Goal: Task Accomplishment & Management: Use online tool/utility

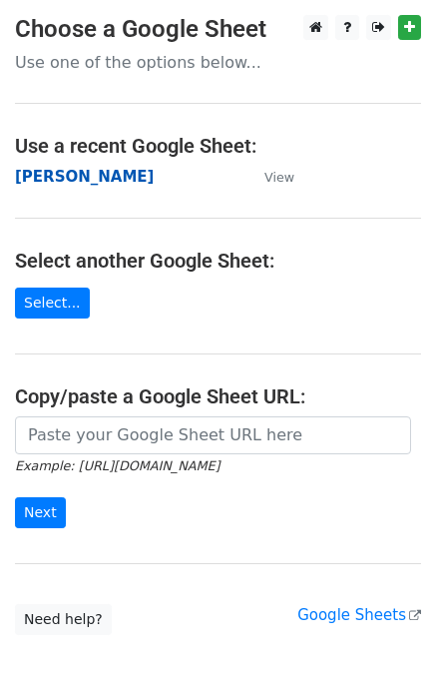
click at [26, 183] on strong "[PERSON_NAME]" at bounding box center [84, 177] width 139 height 18
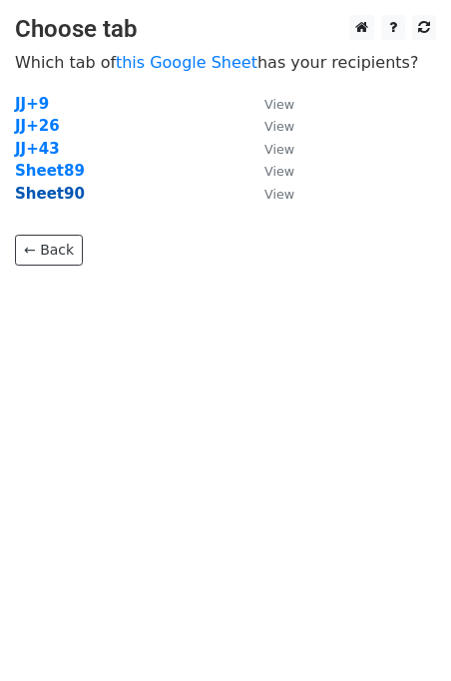
click at [49, 202] on strong "Sheet90" at bounding box center [50, 194] width 70 height 18
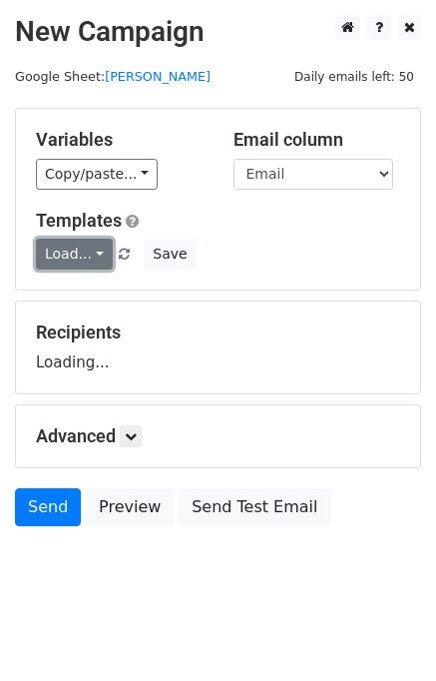
click at [69, 259] on link "Load..." at bounding box center [74, 254] width 77 height 31
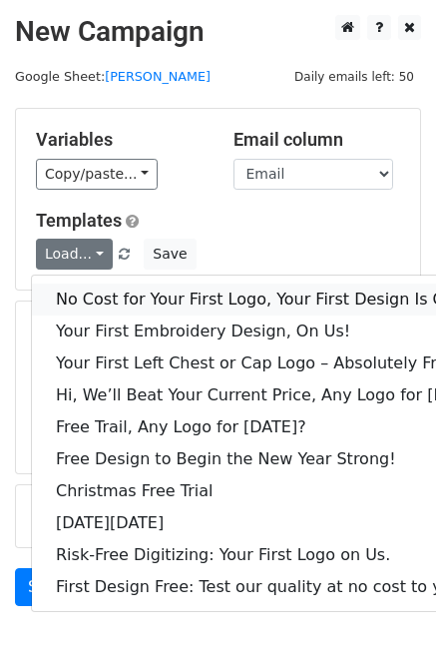
click at [114, 296] on link "No Cost for Your First Logo, Your First Design Is On Us!" at bounding box center [273, 299] width 482 height 32
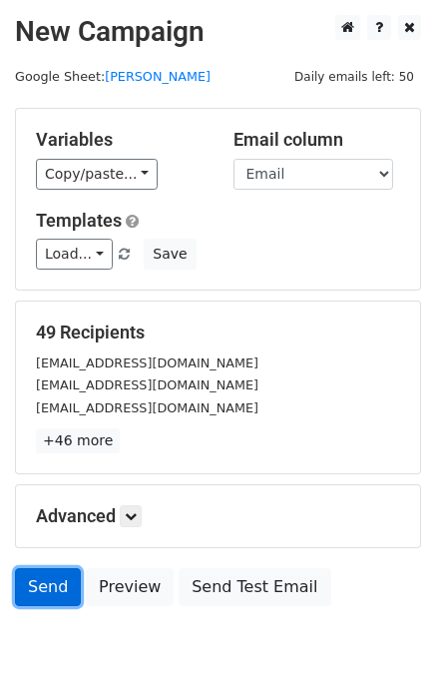
click at [47, 589] on link "Send" at bounding box center [48, 587] width 66 height 38
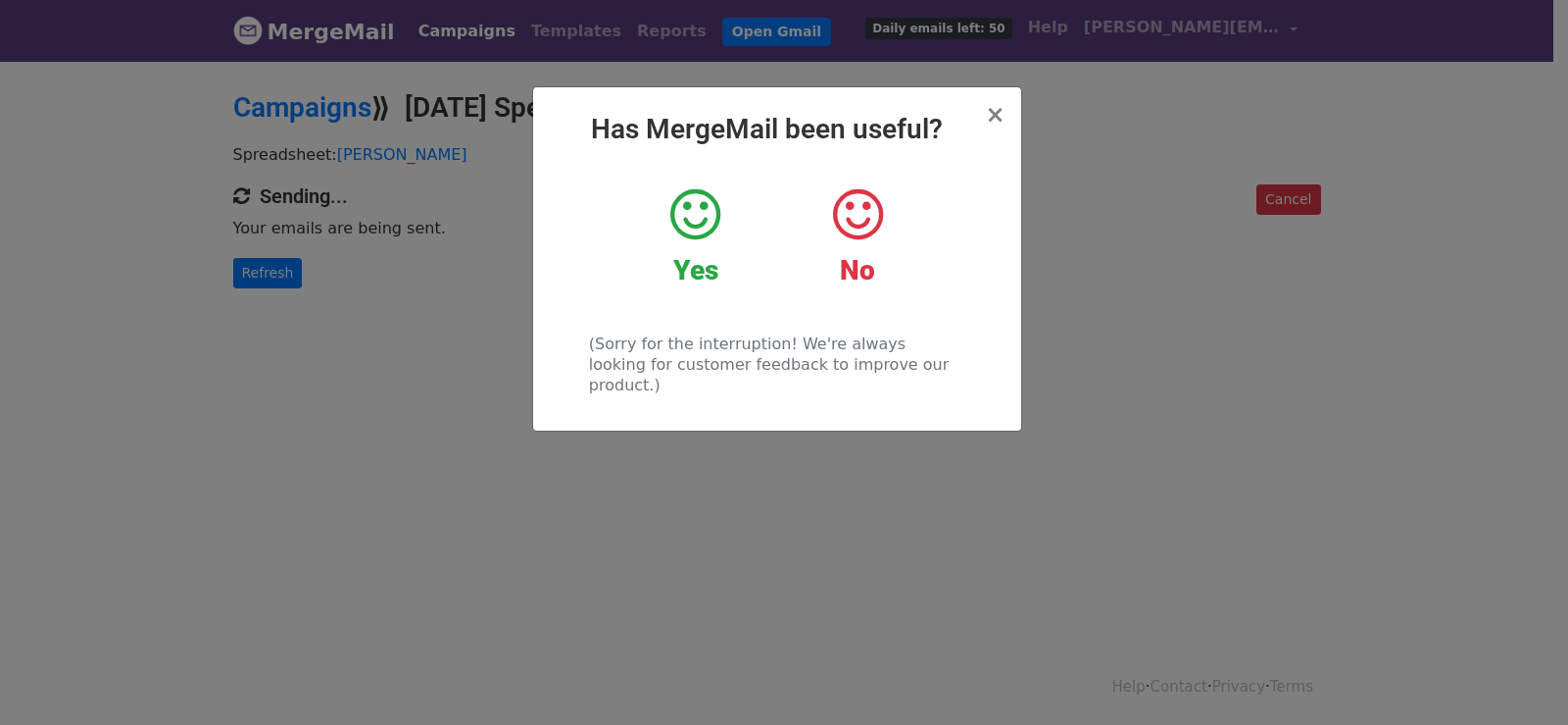
click at [353, 336] on div "× Has MergeMail been useful? Yes No (Sorry for the interruption! We're always l…" at bounding box center [784, 392] width 1568 height 666
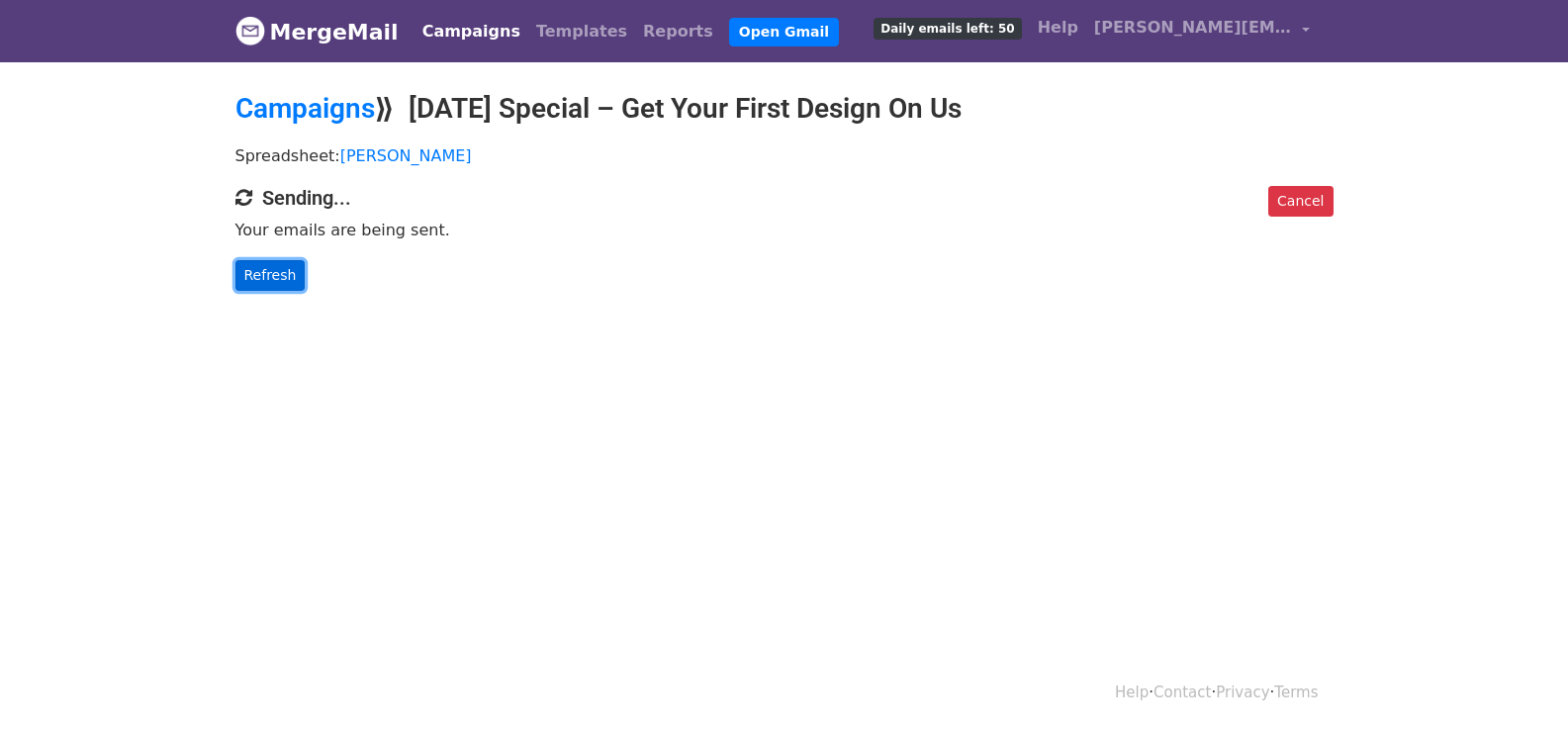
click at [280, 263] on link "Refresh" at bounding box center [271, 274] width 70 height 31
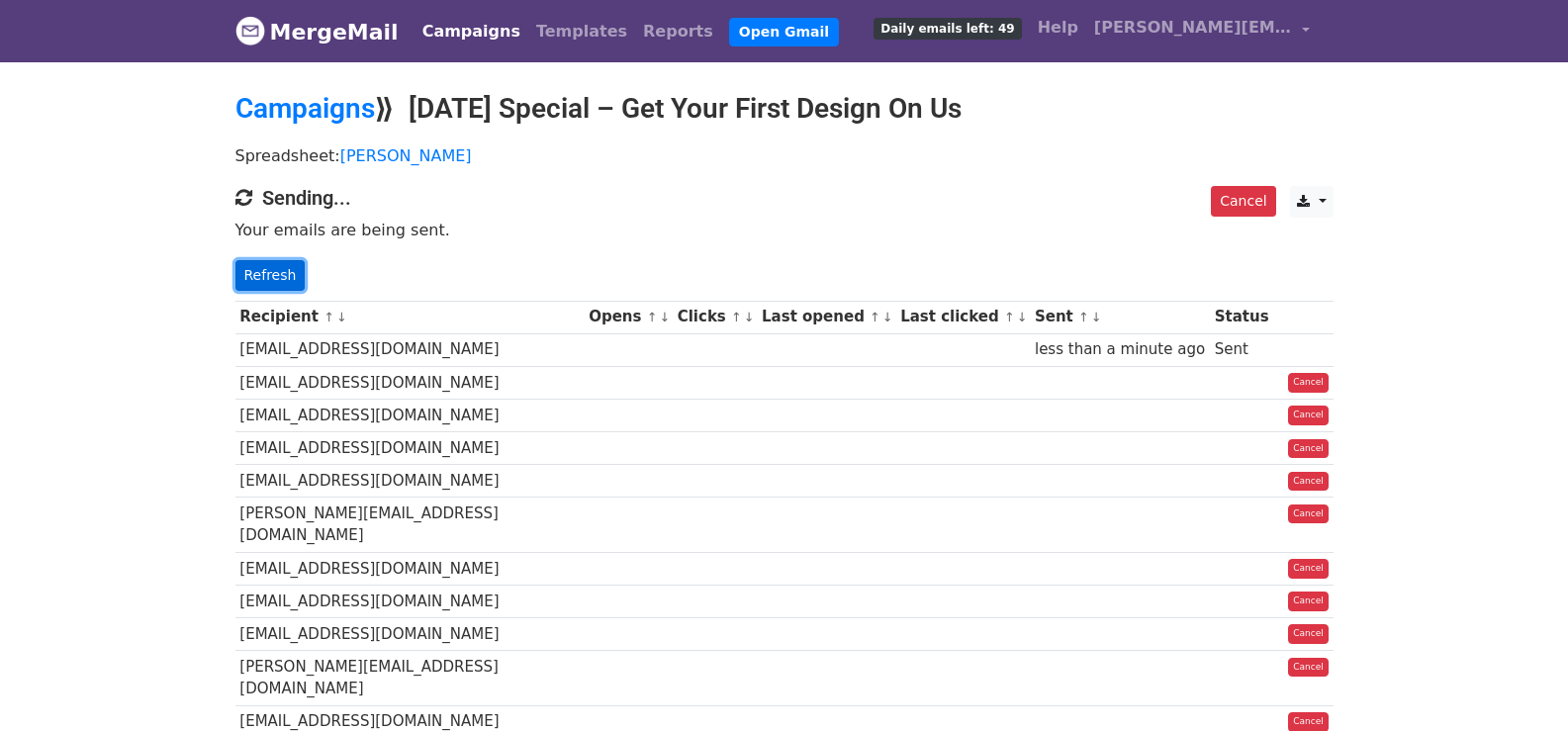
click at [280, 265] on link "Refresh" at bounding box center [271, 274] width 70 height 31
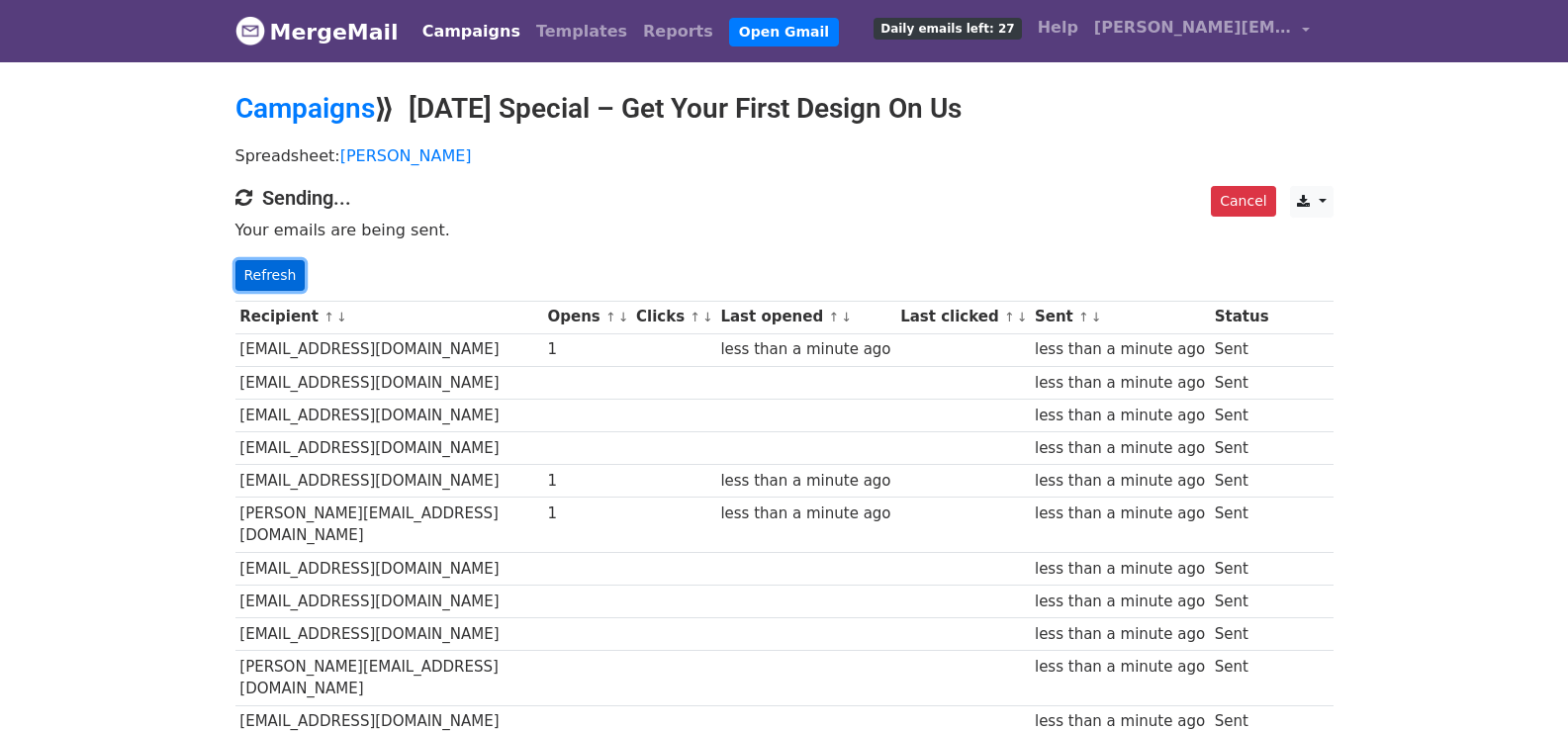
click at [276, 272] on link "Refresh" at bounding box center [271, 274] width 70 height 31
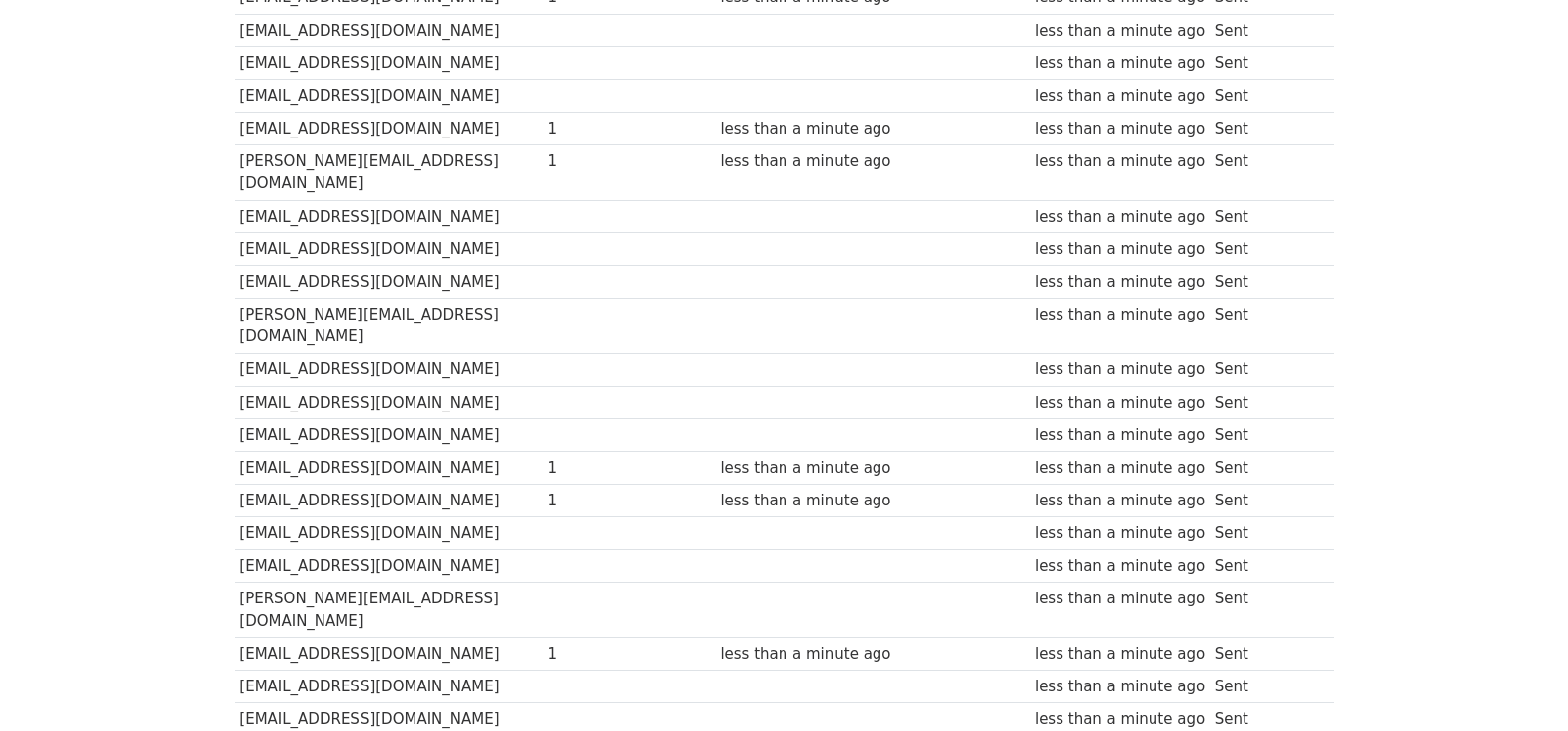
scroll to position [339, 0]
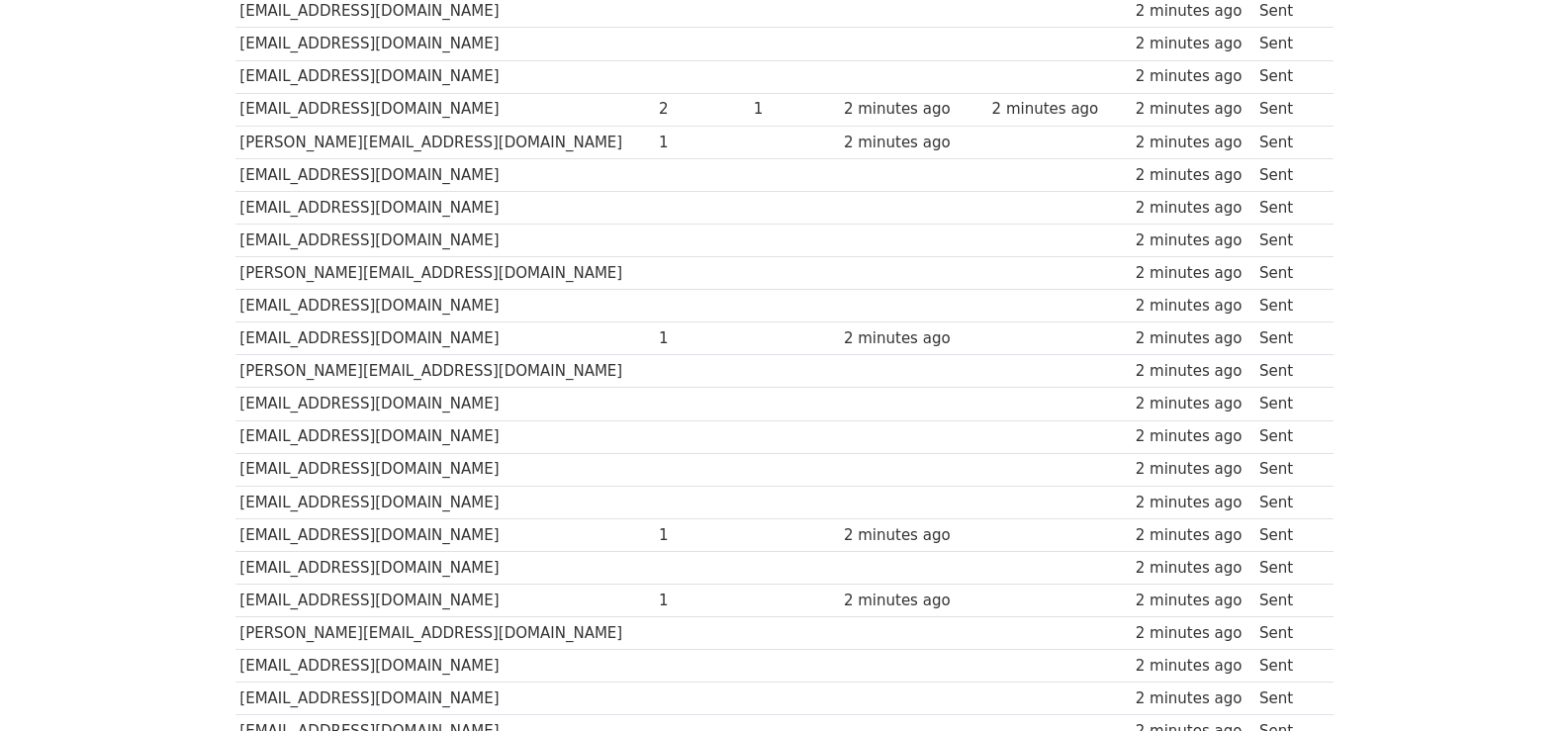
scroll to position [1377, 0]
